Goal: Information Seeking & Learning: Learn about a topic

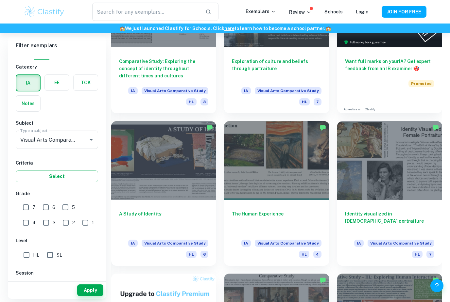
scroll to position [219, 0]
click at [419, 215] on h6 "Identity visualized in [DEMOGRAPHIC_DATA] portraiture" at bounding box center [389, 222] width 89 height 22
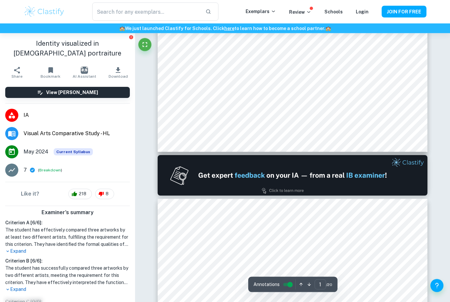
scroll to position [79, 0]
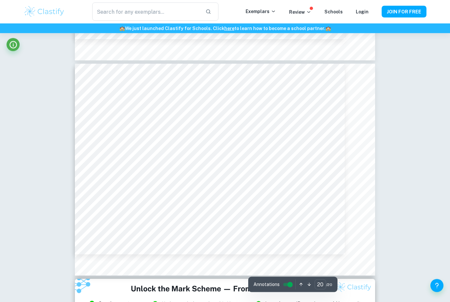
scroll to position [4254, 0]
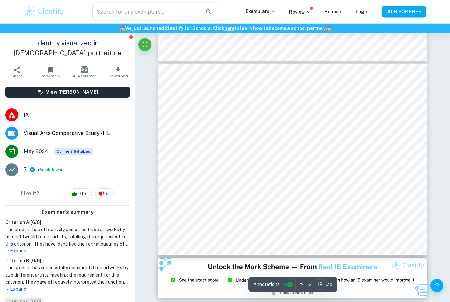
type input "20"
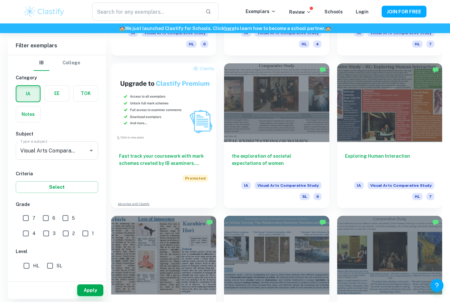
scroll to position [430, 0]
click at [312, 186] on span "Visual Arts Comparative Study" at bounding box center [288, 185] width 67 height 7
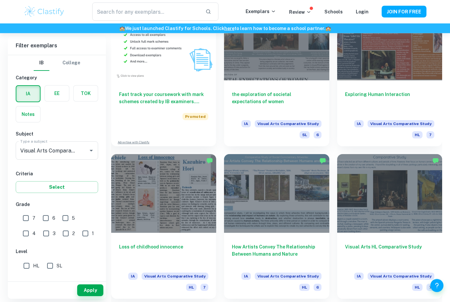
scroll to position [490, 0]
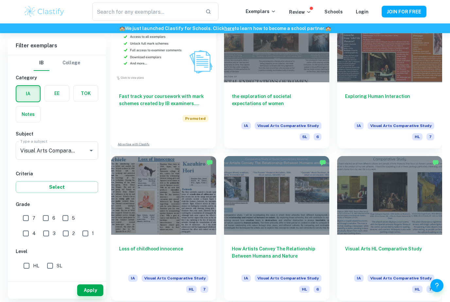
click at [154, 240] on div "Loss of childhood innocence IA Visual Arts Comparative Study HL 7" at bounding box center [163, 268] width 105 height 66
